Goal: Transaction & Acquisition: Purchase product/service

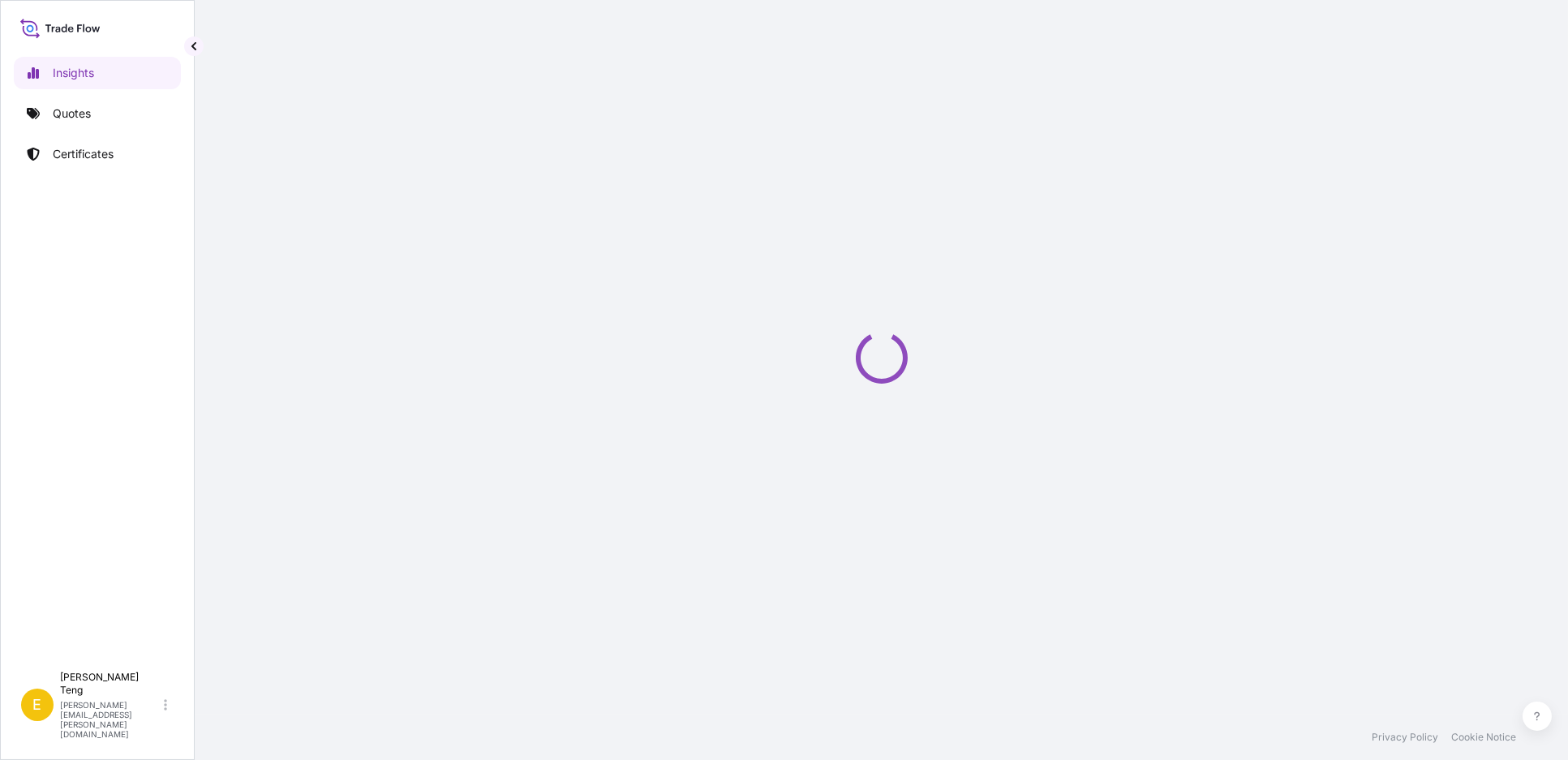
select select "2025"
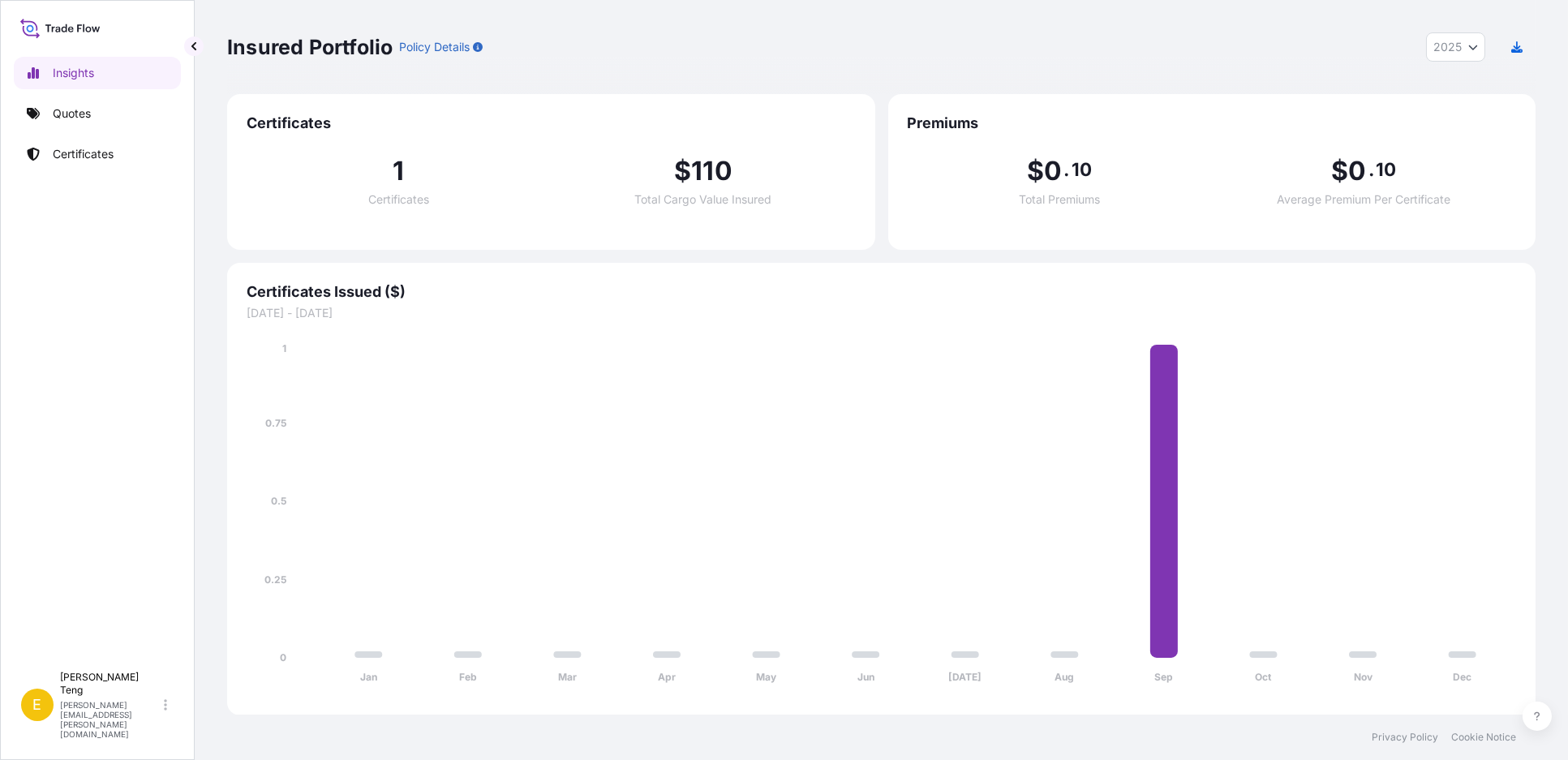
click at [645, 45] on div "Insured Portfolio Policy Details 2025 2025 2024 2023 2022" at bounding box center [881, 47] width 1309 height 29
click at [96, 146] on p "Certificates" at bounding box center [83, 153] width 61 height 16
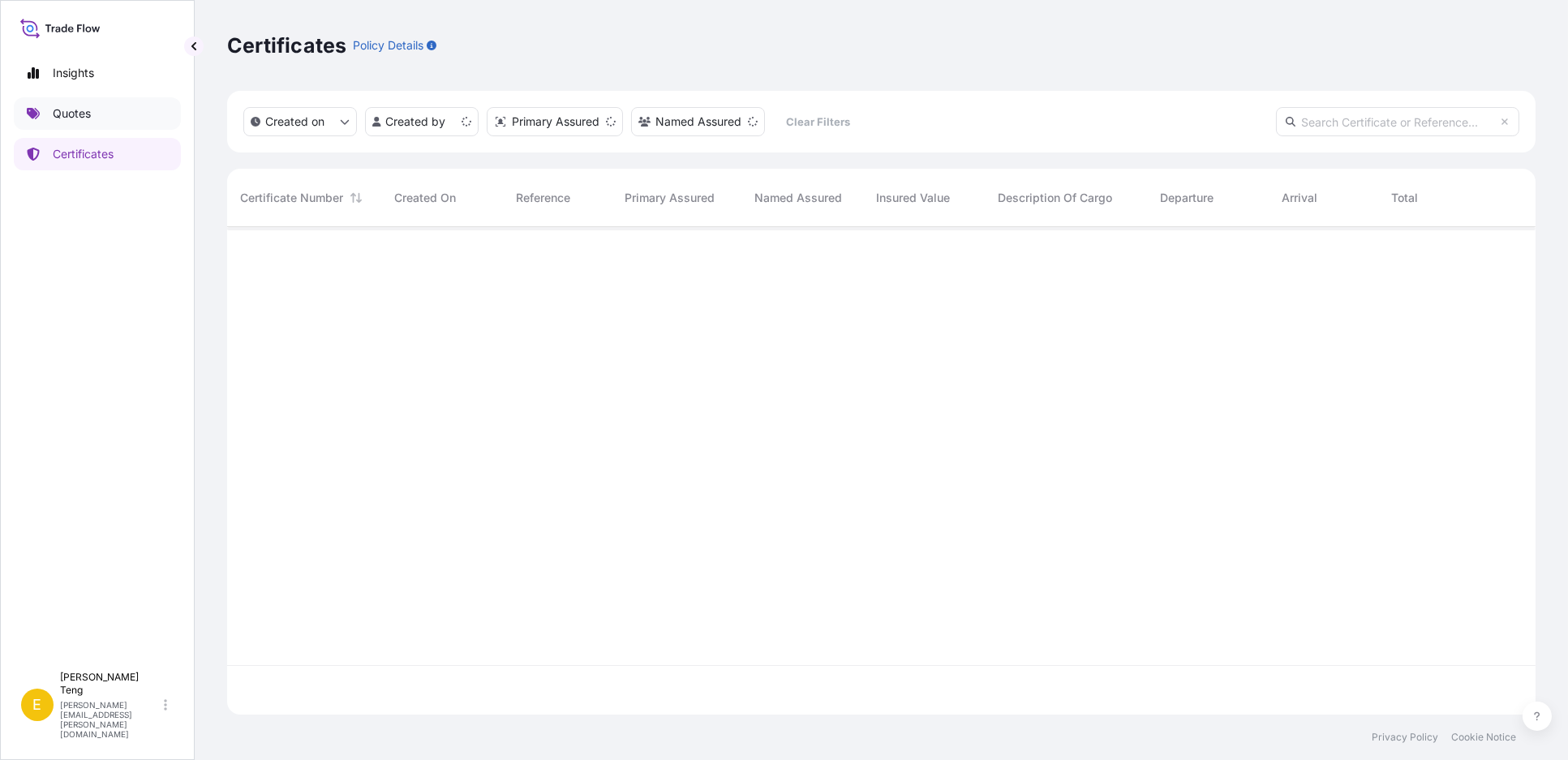
scroll to position [483, 1295]
click at [92, 110] on link "Quotes" at bounding box center [98, 114] width 167 height 33
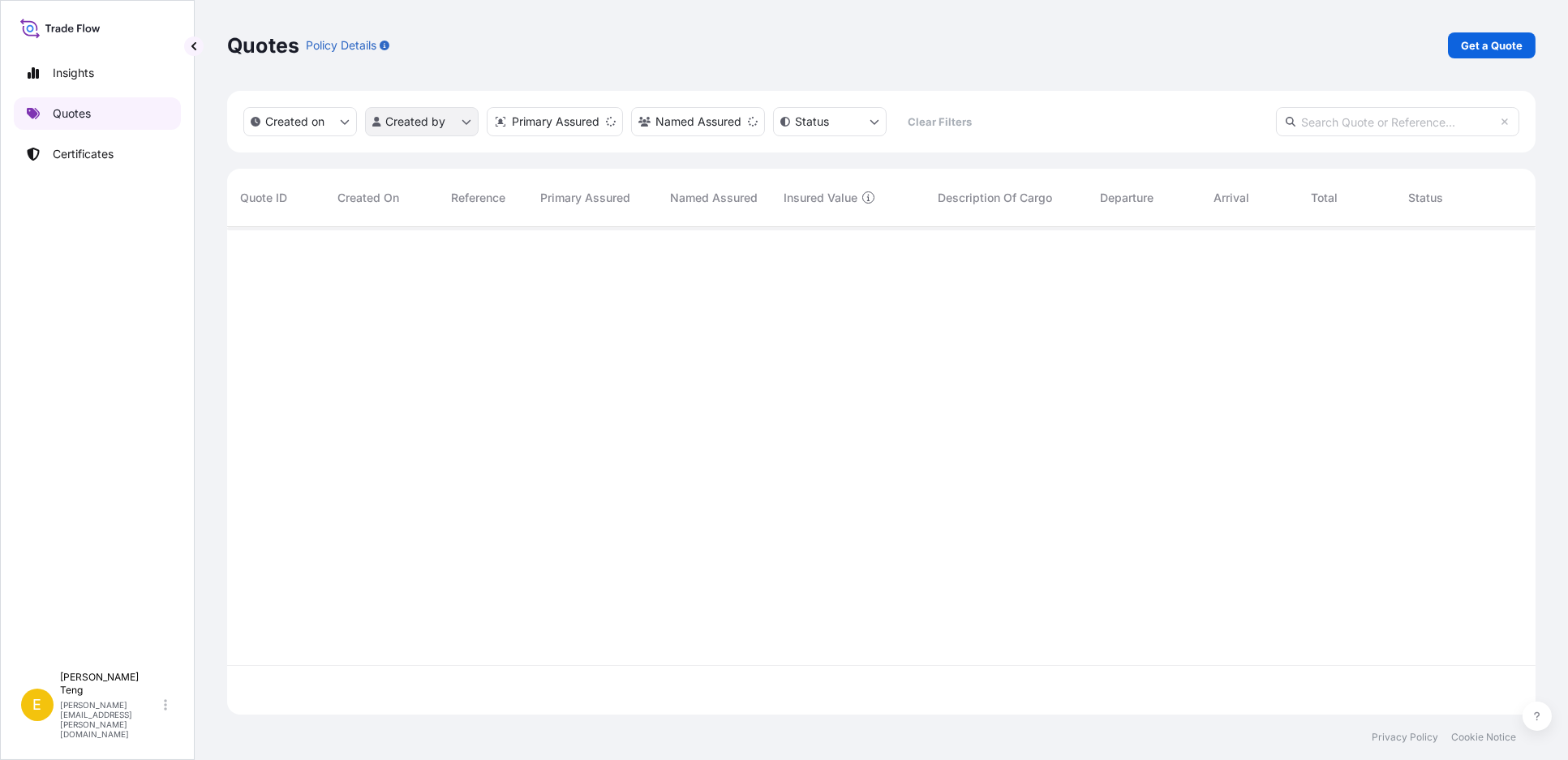
scroll to position [483, 1295]
click at [1470, 39] on p "Get a Quote" at bounding box center [1492, 45] width 62 height 16
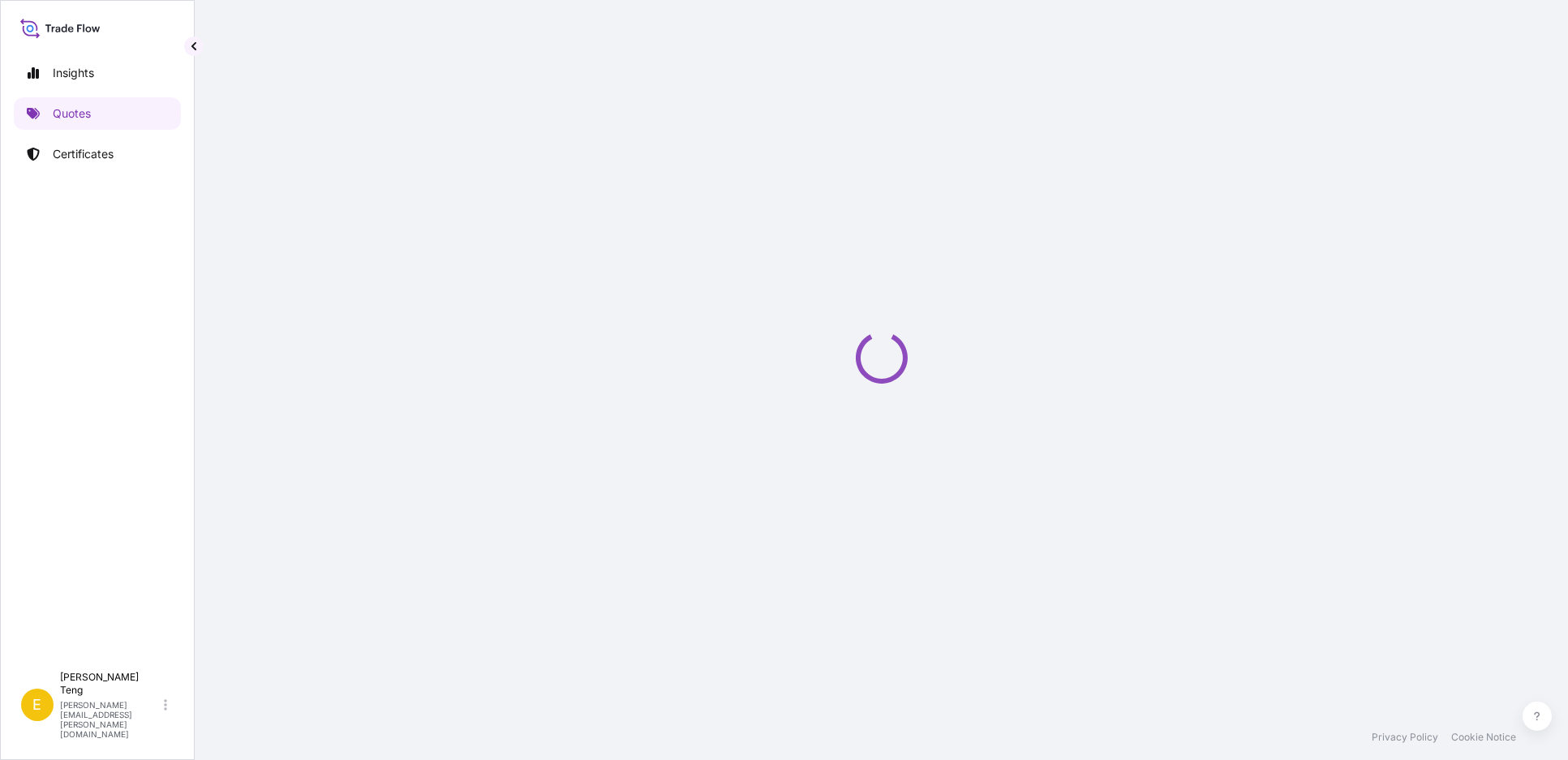
select select "Sea"
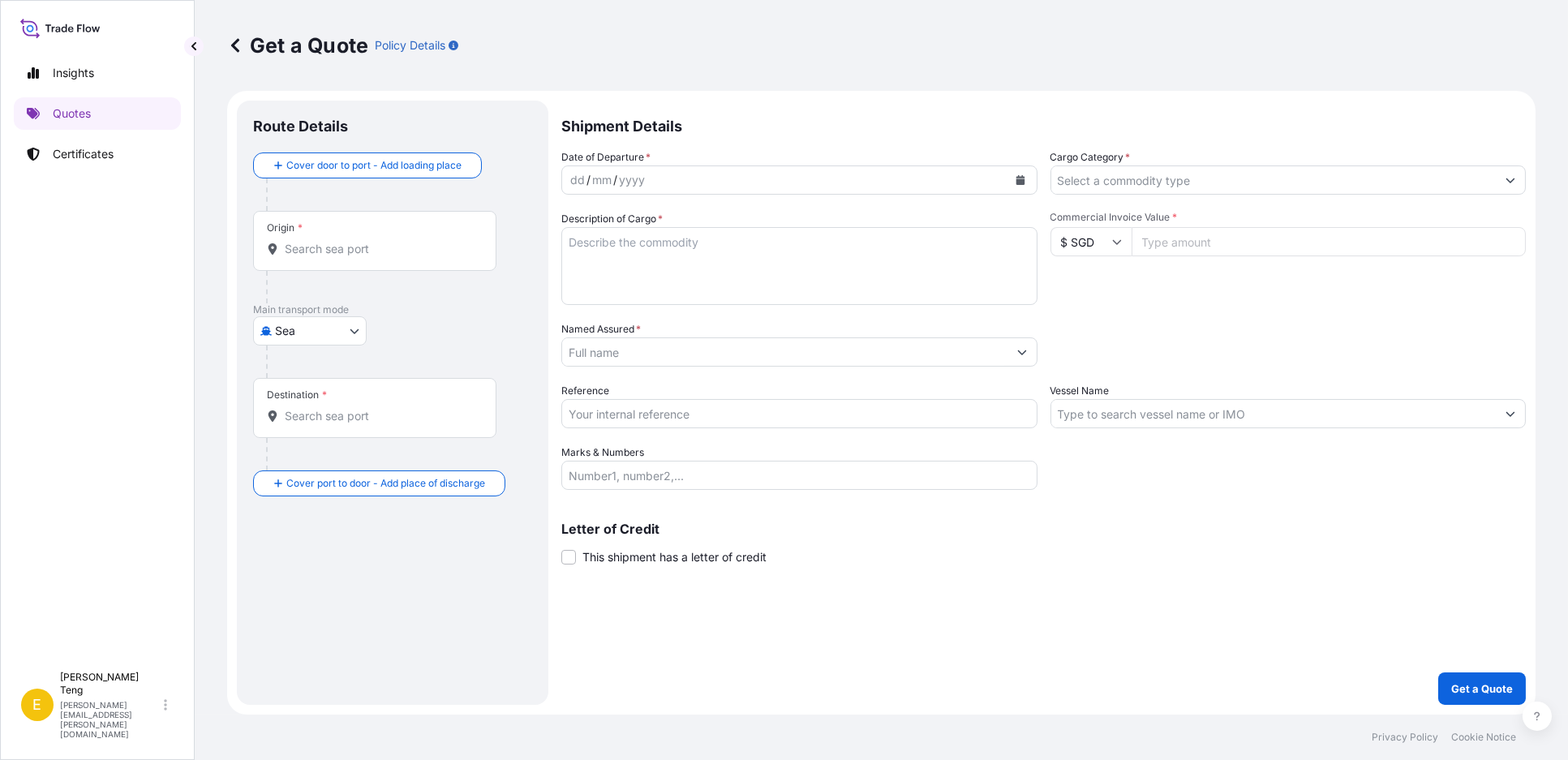
click at [738, 360] on input "Named Assured *" at bounding box center [785, 351] width 445 height 29
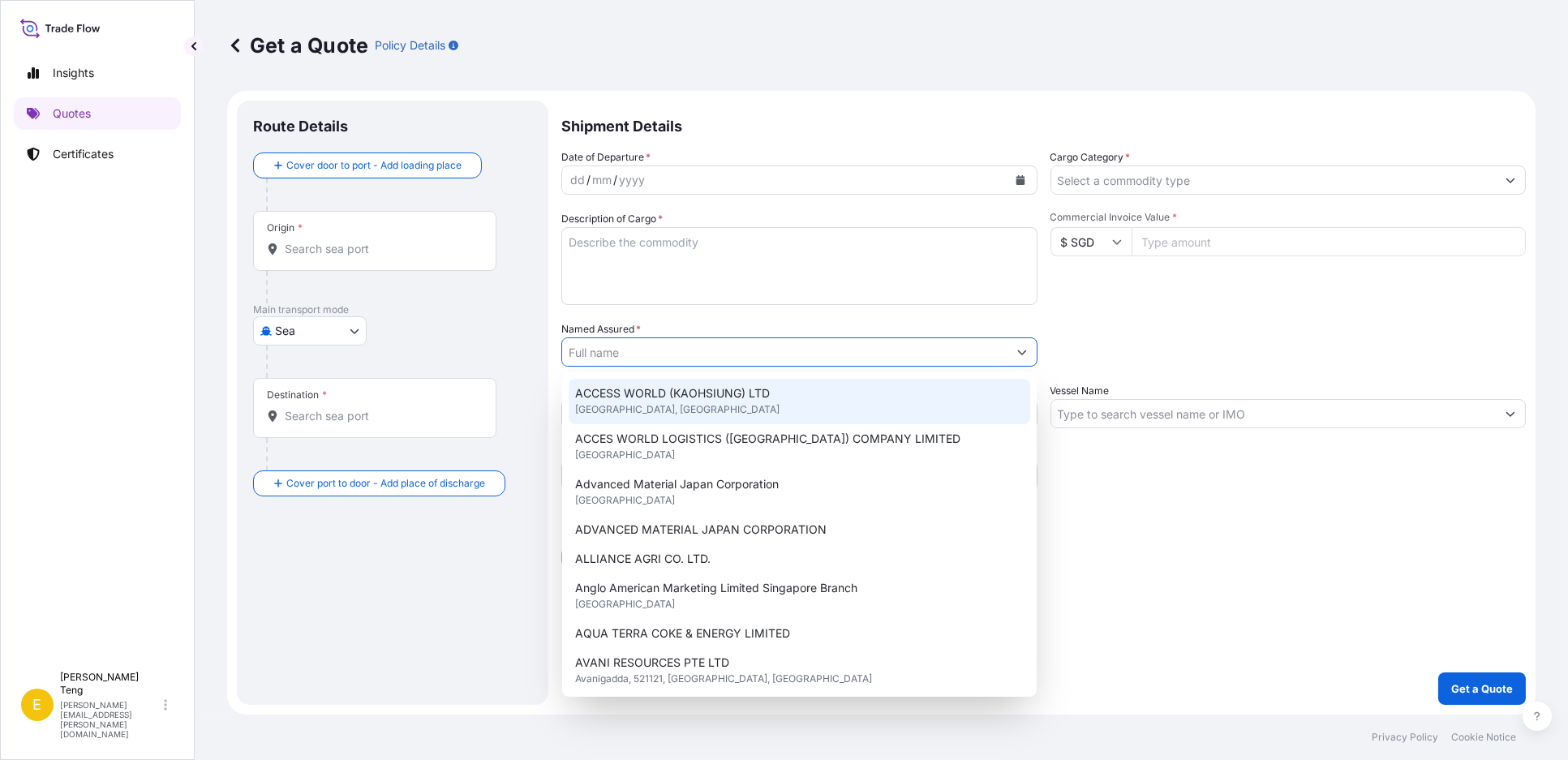
click at [715, 342] on input "Named Assured *" at bounding box center [785, 351] width 445 height 29
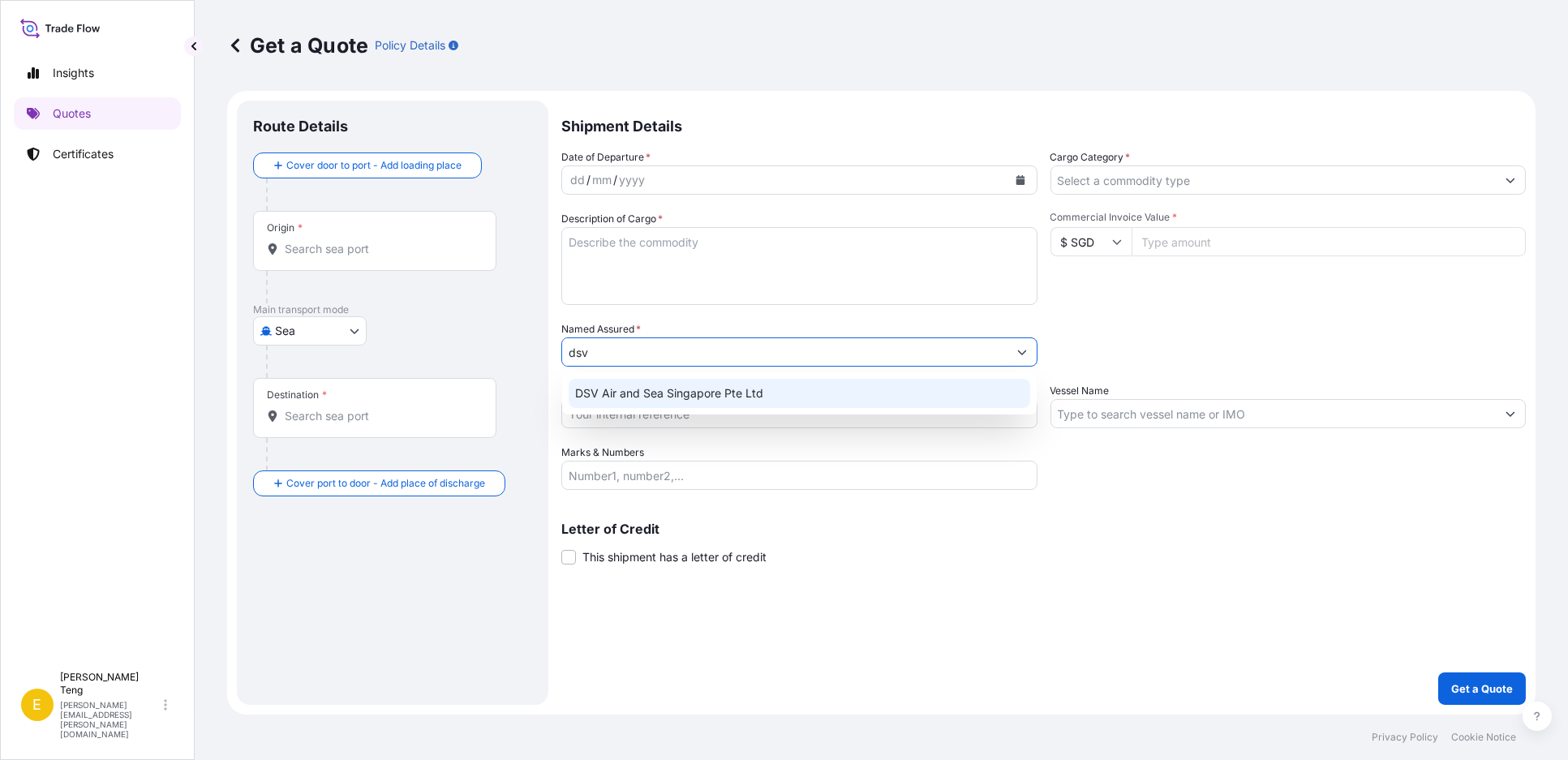
drag, startPoint x: 598, startPoint y: 352, endPoint x: 535, endPoint y: 347, distance: 63.2
click at [535, 347] on form "Route Details Cover door to port - Add loading place Place of loading Road / In…" at bounding box center [881, 403] width 1309 height 624
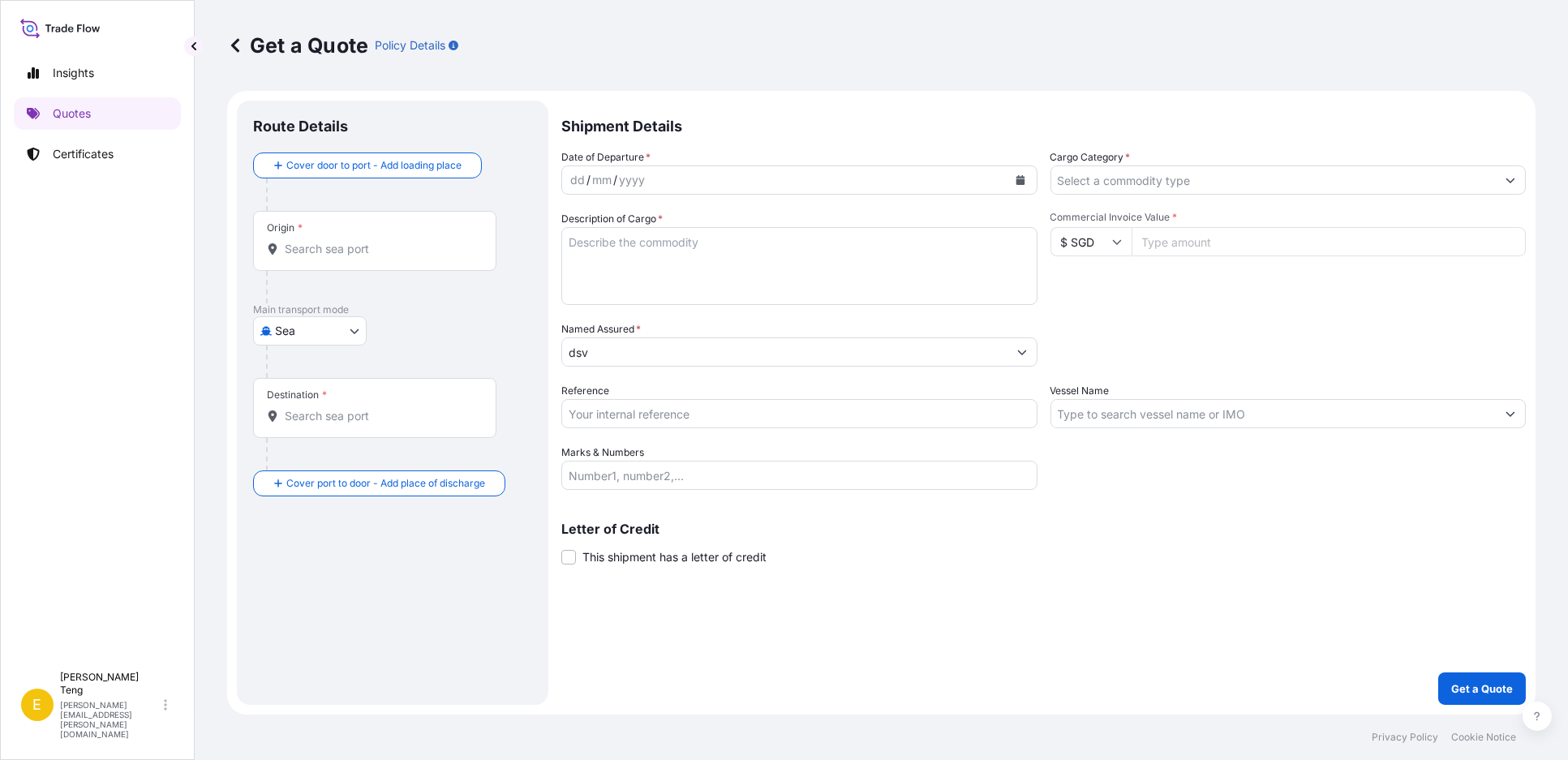
click at [639, 349] on input "dsv" at bounding box center [785, 351] width 445 height 29
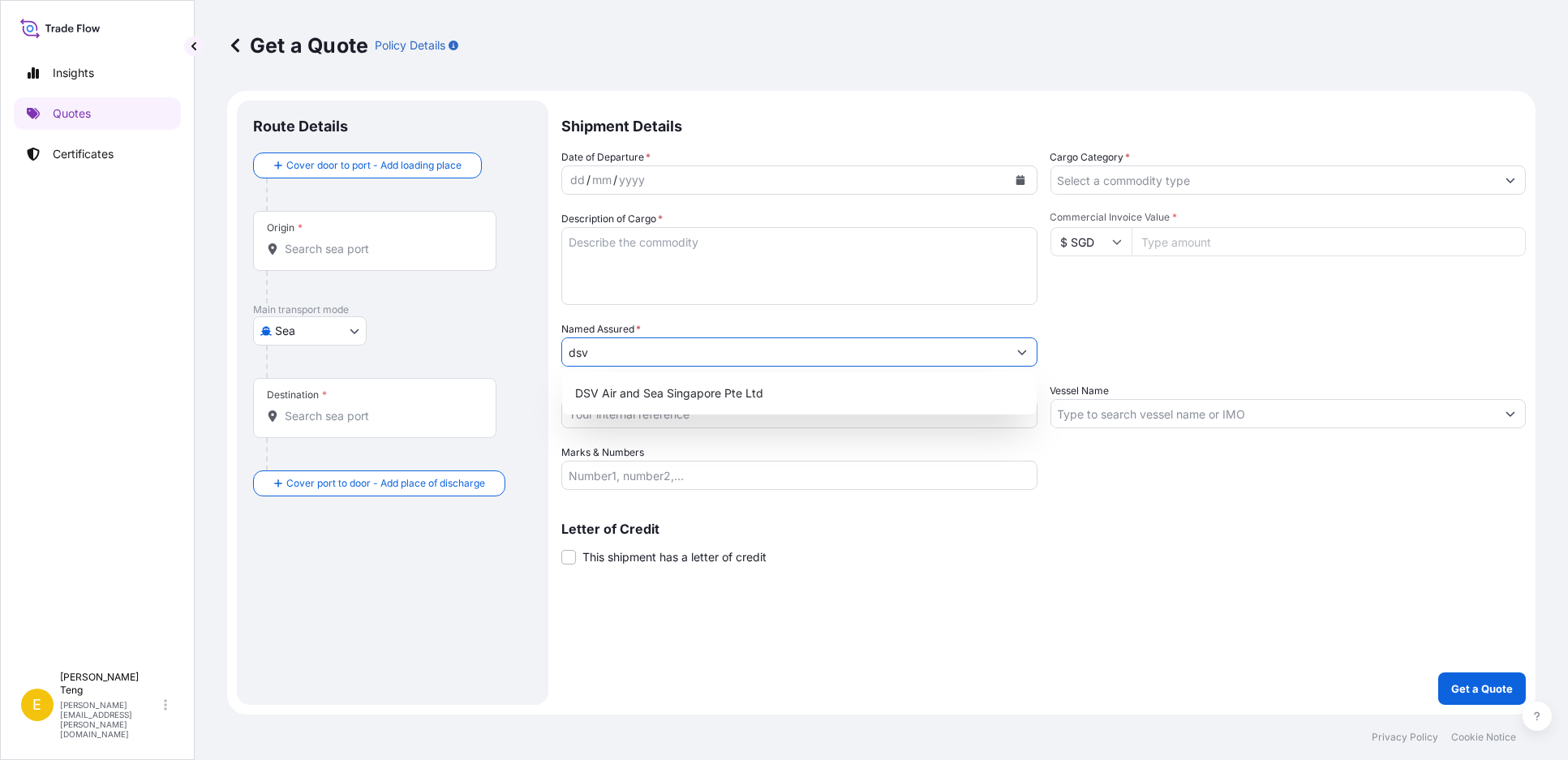
drag, startPoint x: 685, startPoint y: 354, endPoint x: 484, endPoint y: 351, distance: 201.0
click at [484, 351] on form "Route Details Cover door to port - Add loading place Place of loading Road / In…" at bounding box center [881, 403] width 1309 height 624
paste input "Material Technology Pte Ltd"
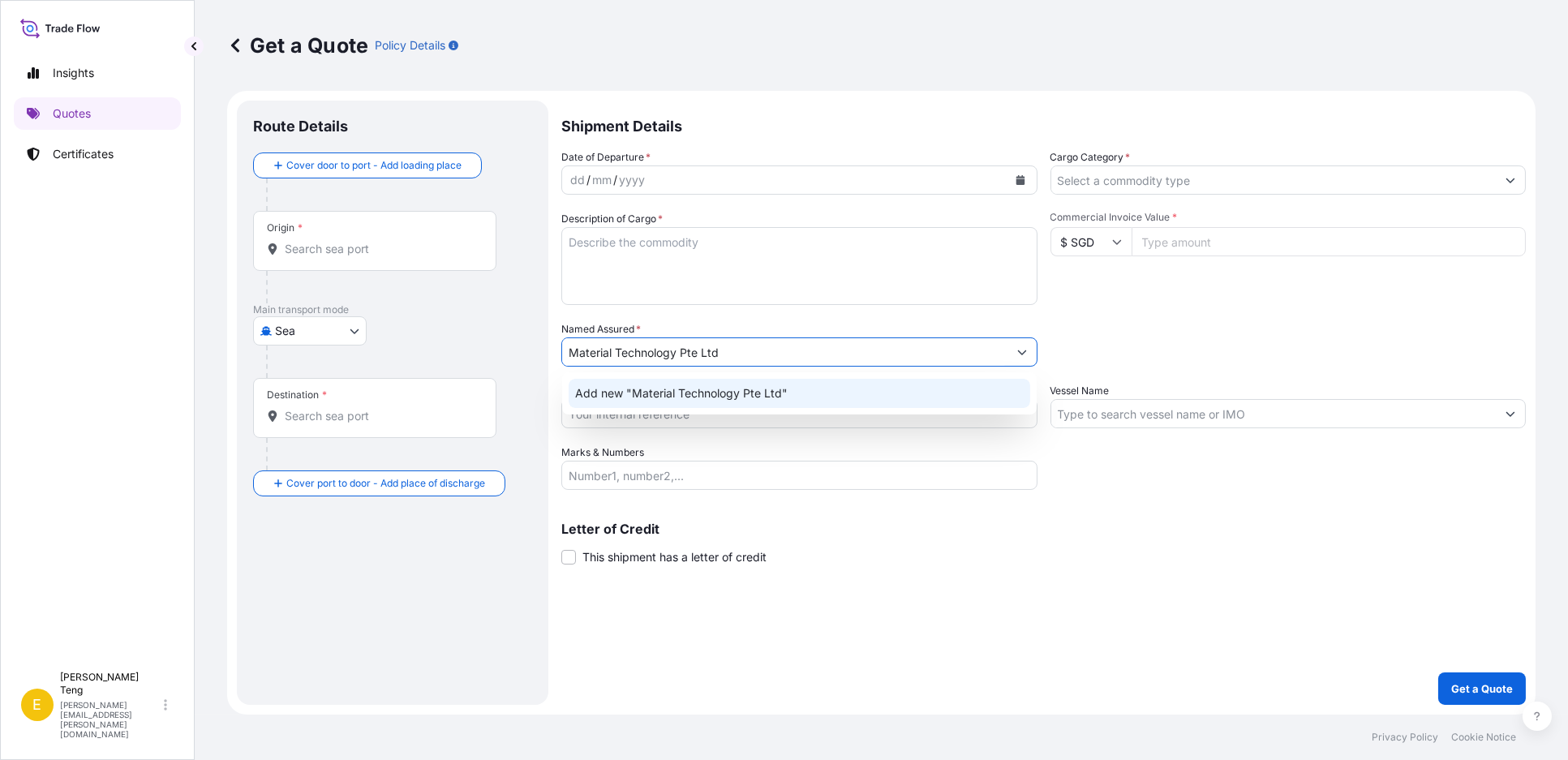
click at [739, 394] on span "Add new "Material Technology Pte Ltd"" at bounding box center [681, 393] width 212 height 16
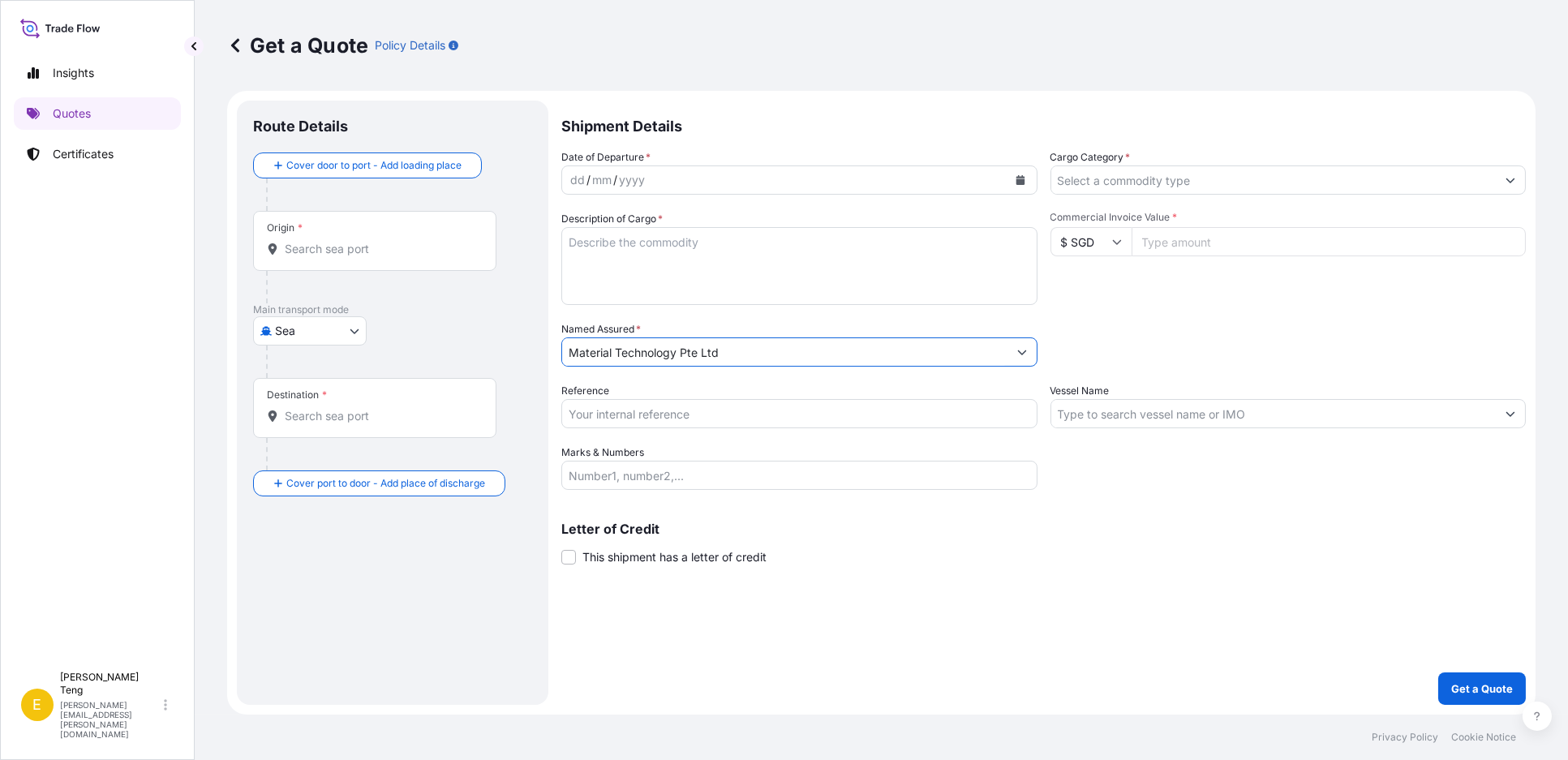
type input "Material Technology Pte Ltd"
click at [1197, 319] on div "Date of Departure * dd / mm / yyyy Cargo Category * Description of Cargo * Comm…" at bounding box center [1044, 319] width 965 height 341
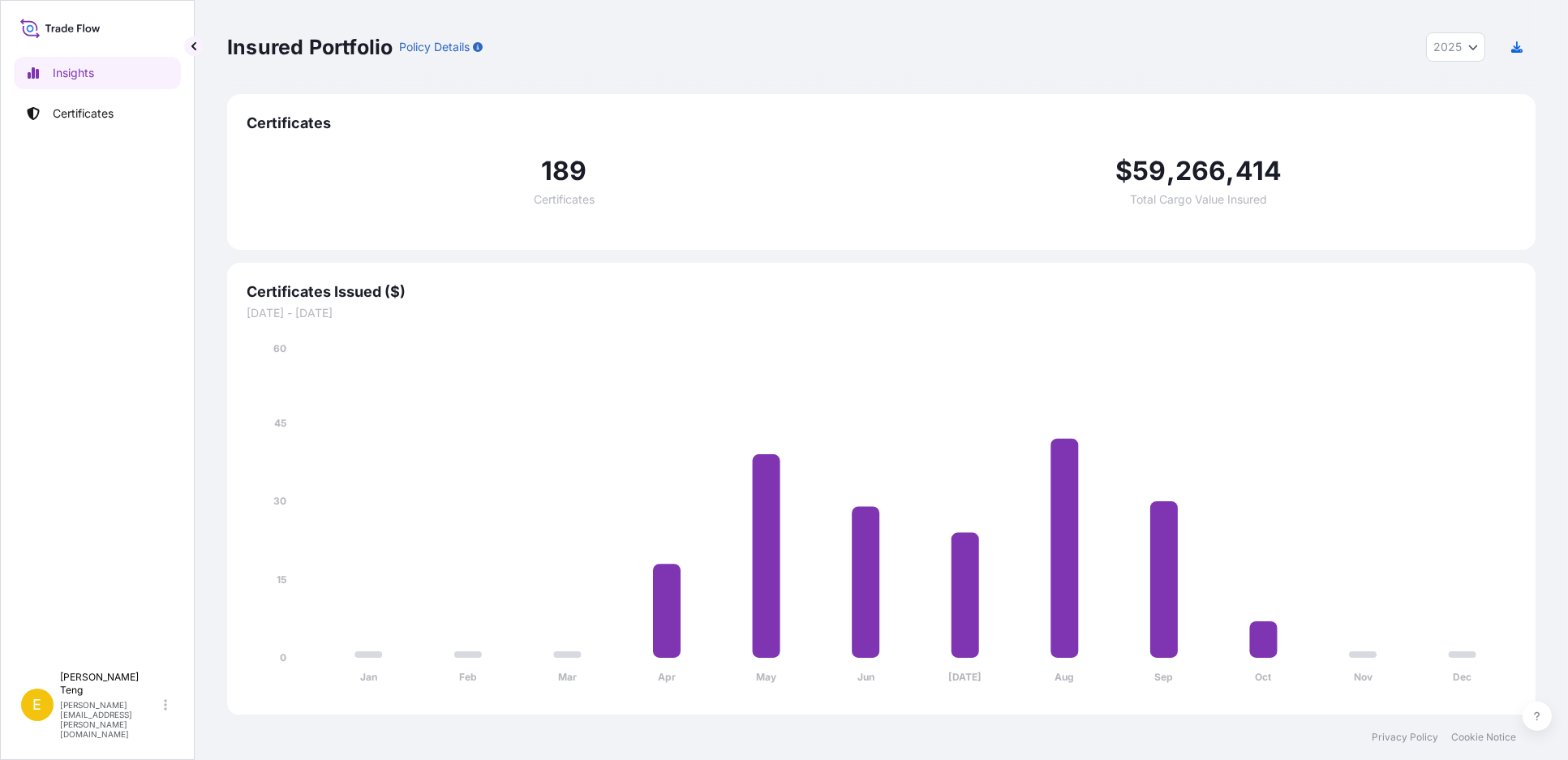
click at [1466, 44] on button "2025" at bounding box center [1455, 47] width 59 height 29
click at [1459, 108] on div "2024" at bounding box center [1456, 117] width 45 height 29
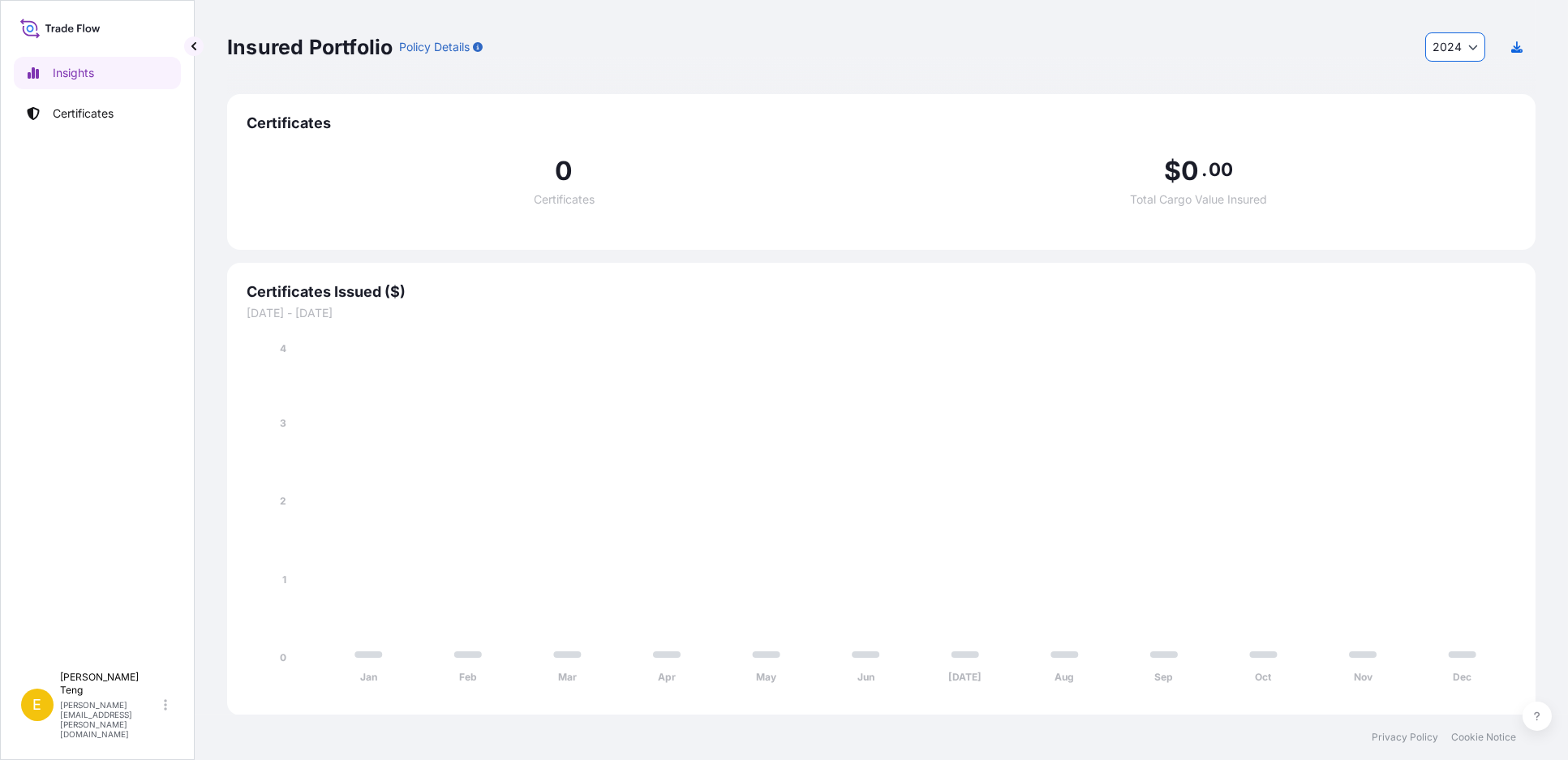
click at [1125, 45] on div "Insured Portfolio Policy Details 2024 2025 2024 2023 2022" at bounding box center [881, 47] width 1309 height 29
click at [1477, 45] on icon "Year Selector" at bounding box center [1474, 47] width 9 height 5
click at [1463, 85] on div "2025" at bounding box center [1455, 88] width 46 height 29
select select "2025"
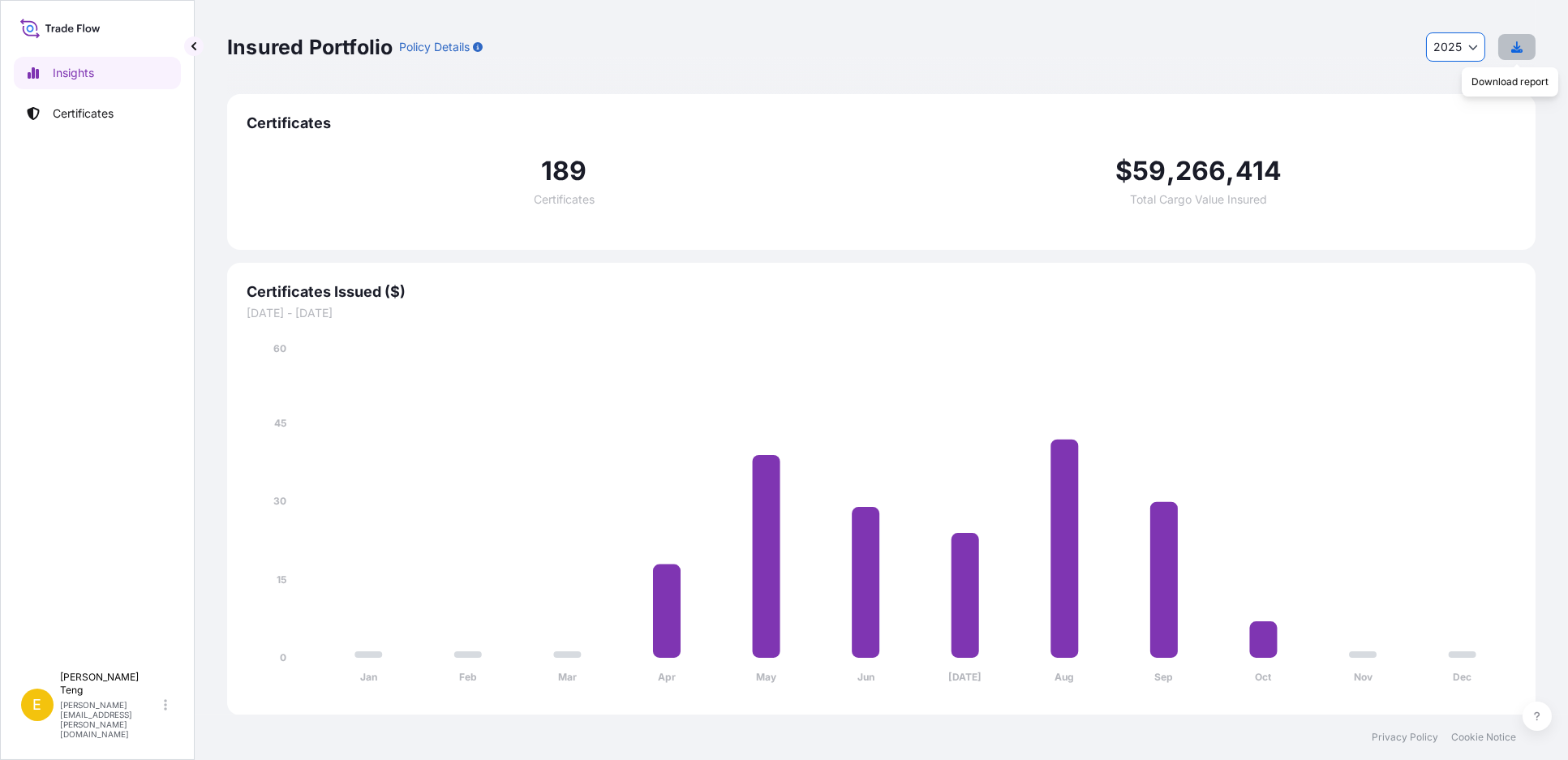
click at [1510, 45] on button "button" at bounding box center [1517, 47] width 38 height 26
click at [1032, 404] on icon "Jan Feb Mar Apr May Jun Jul Aug Sep Oct Nov Dec 0 15 30 45 60" at bounding box center [882, 519] width 1270 height 355
